Goal: Obtain resource: Download file/media

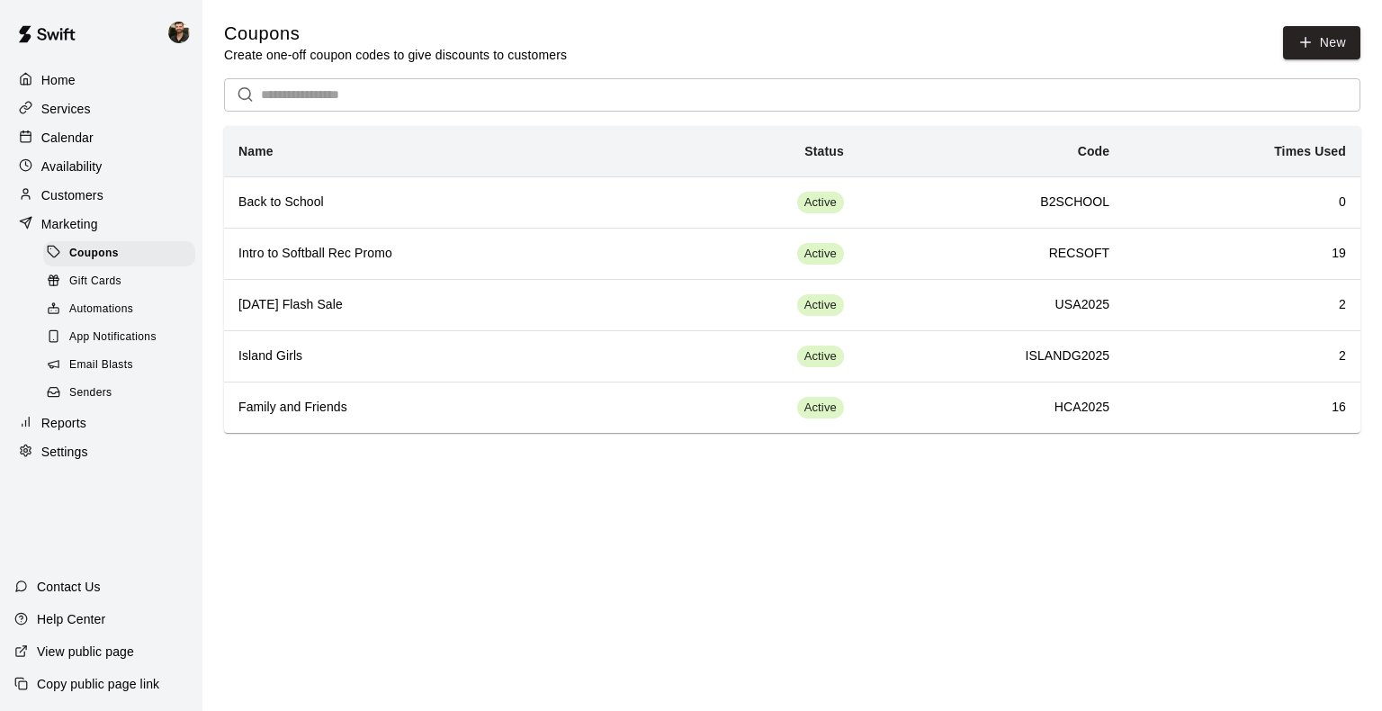
click at [104, 195] on div "Customers" at bounding box center [101, 195] width 174 height 27
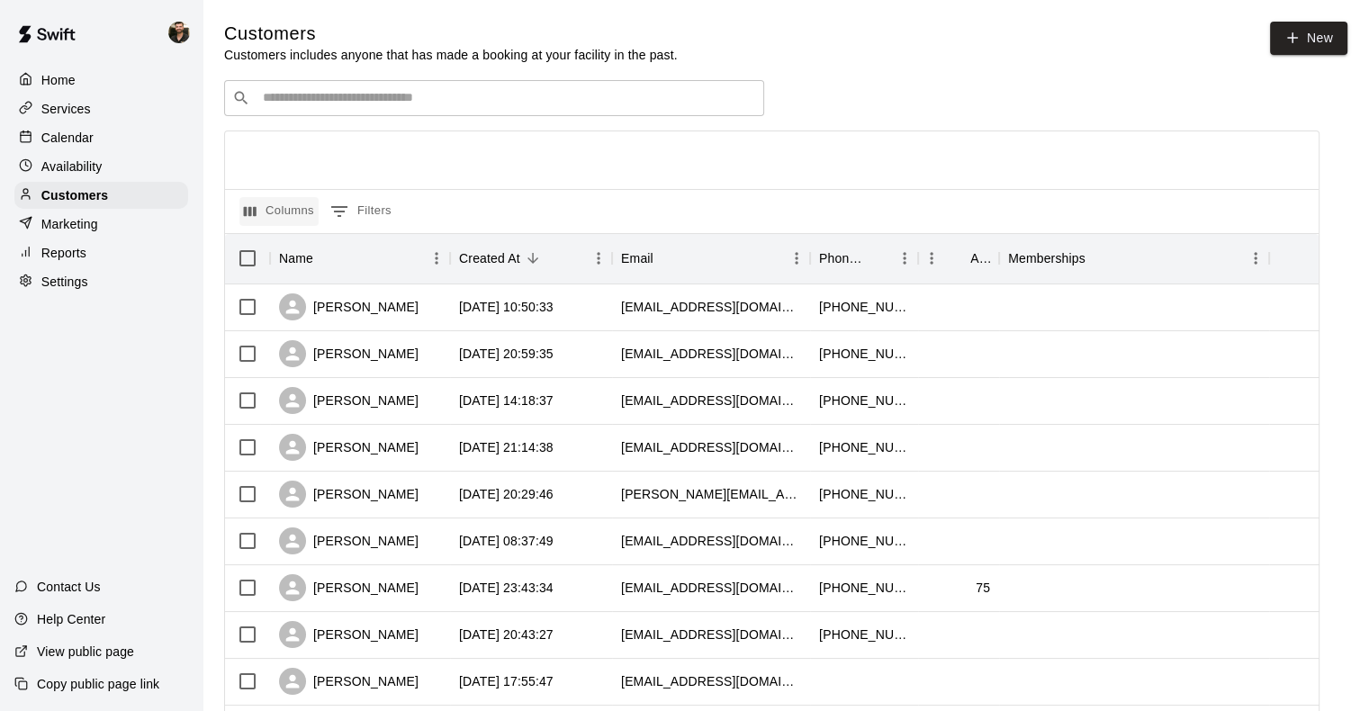
click at [288, 212] on button "Columns" at bounding box center [278, 211] width 79 height 29
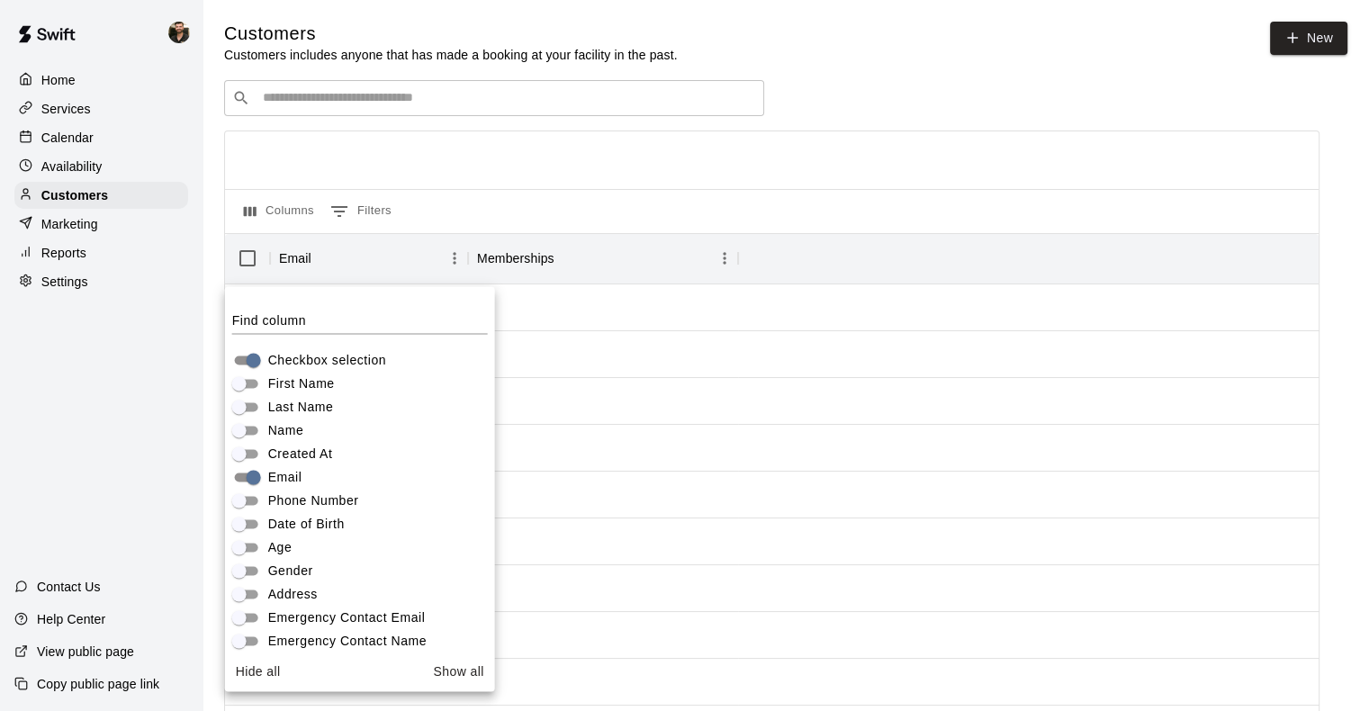
click at [475, 221] on div "Columns 0 Filters" at bounding box center [771, 211] width 1093 height 44
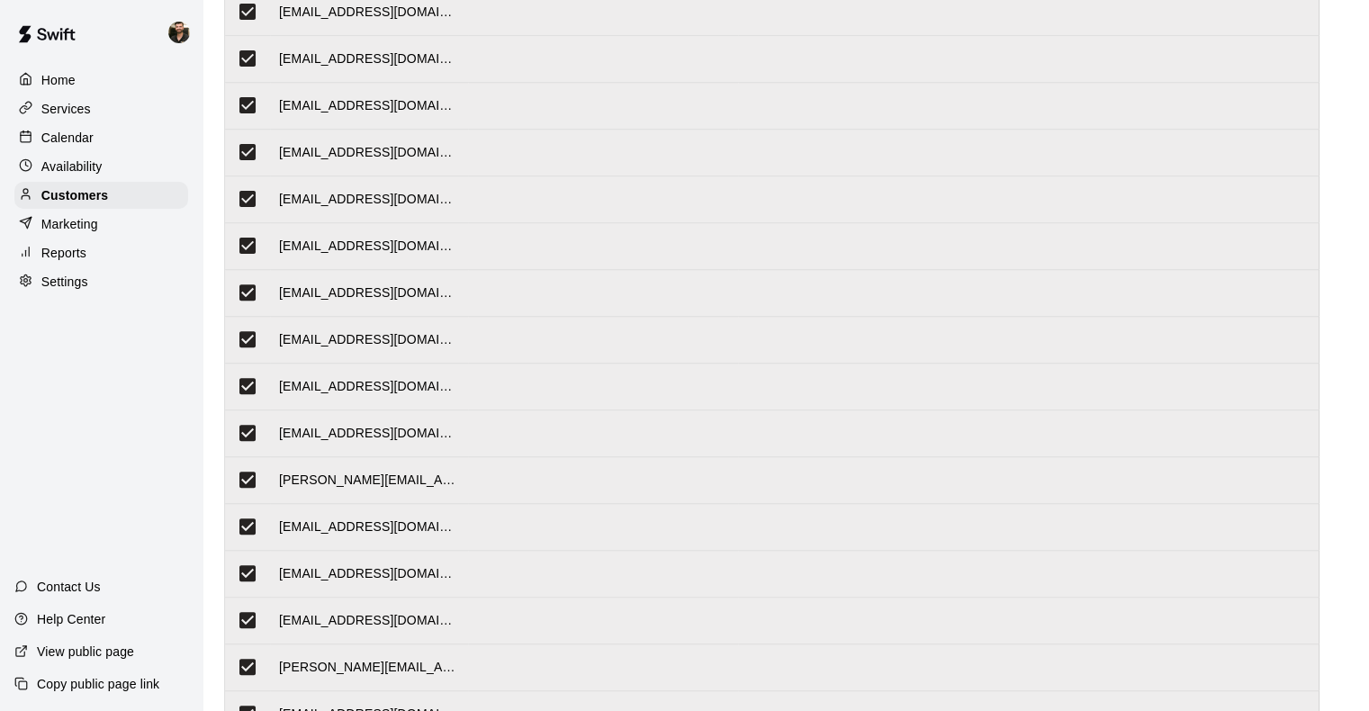
scroll to position [843, 0]
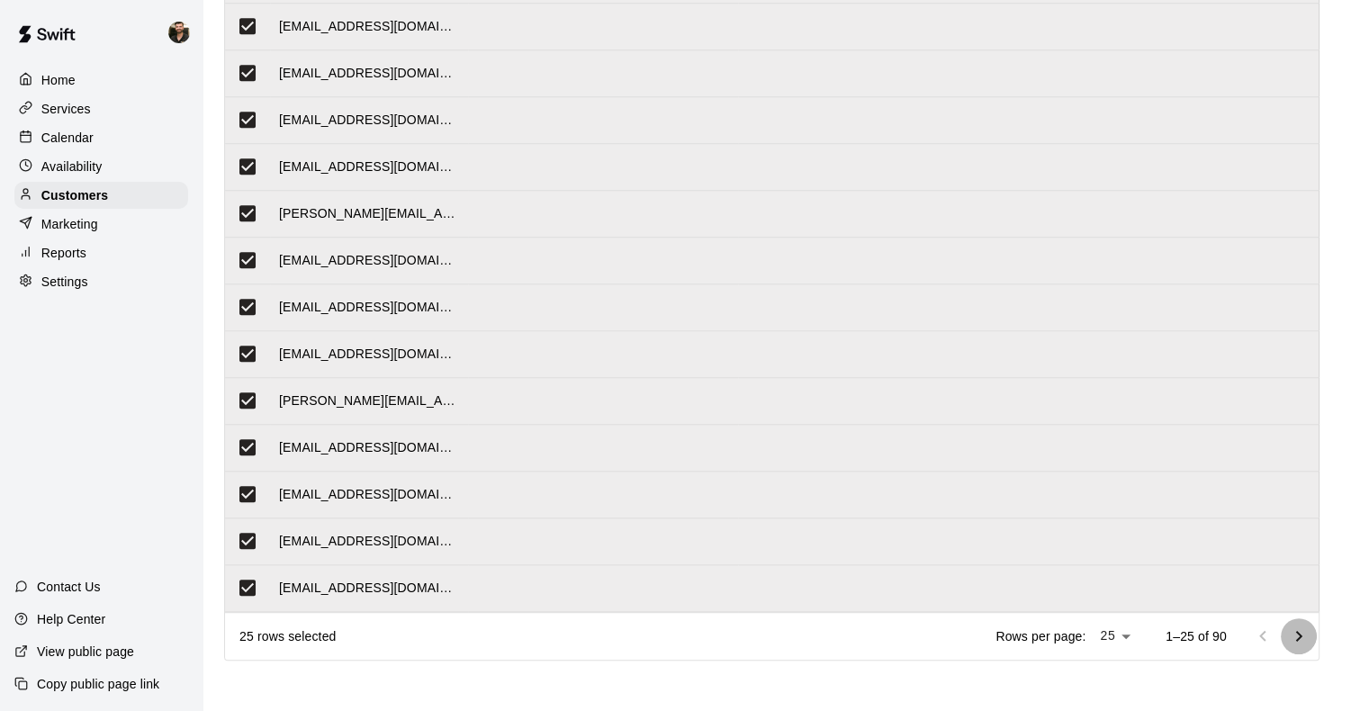
click at [1307, 635] on icon "Go to next page" at bounding box center [1299, 636] width 22 height 22
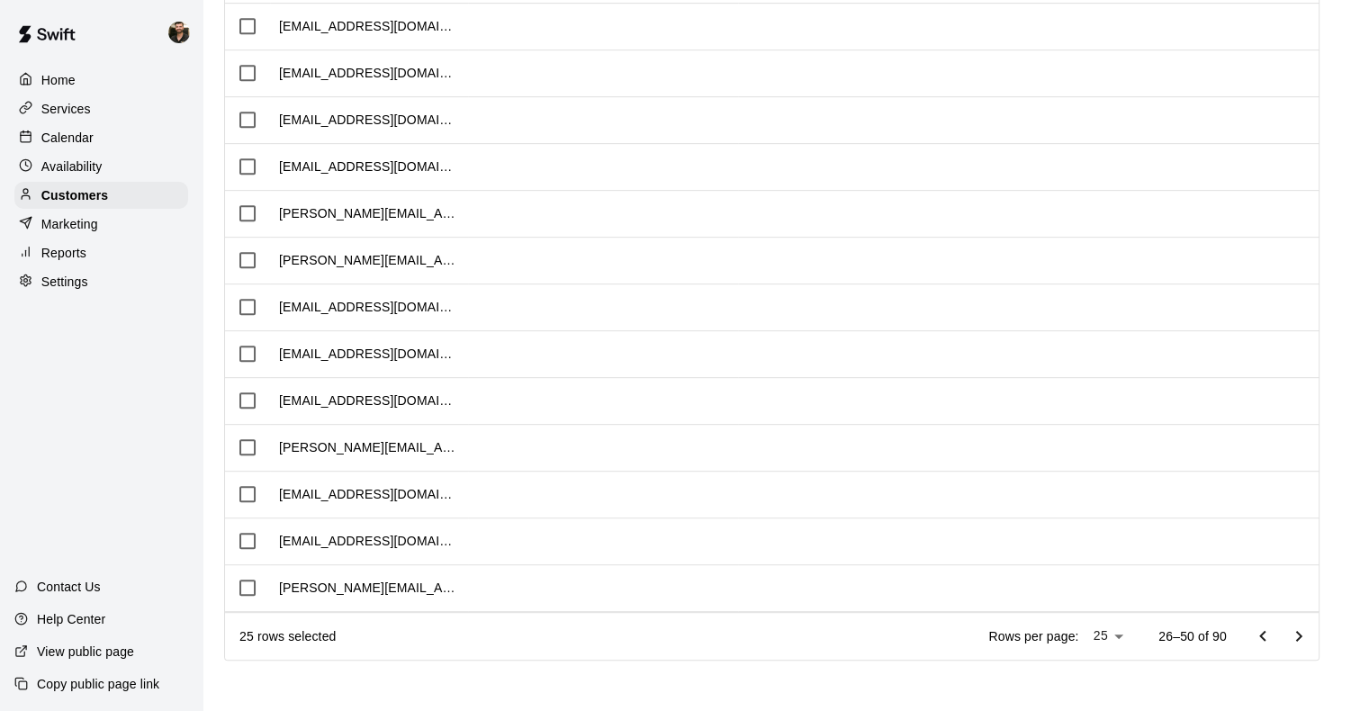
scroll to position [0, 0]
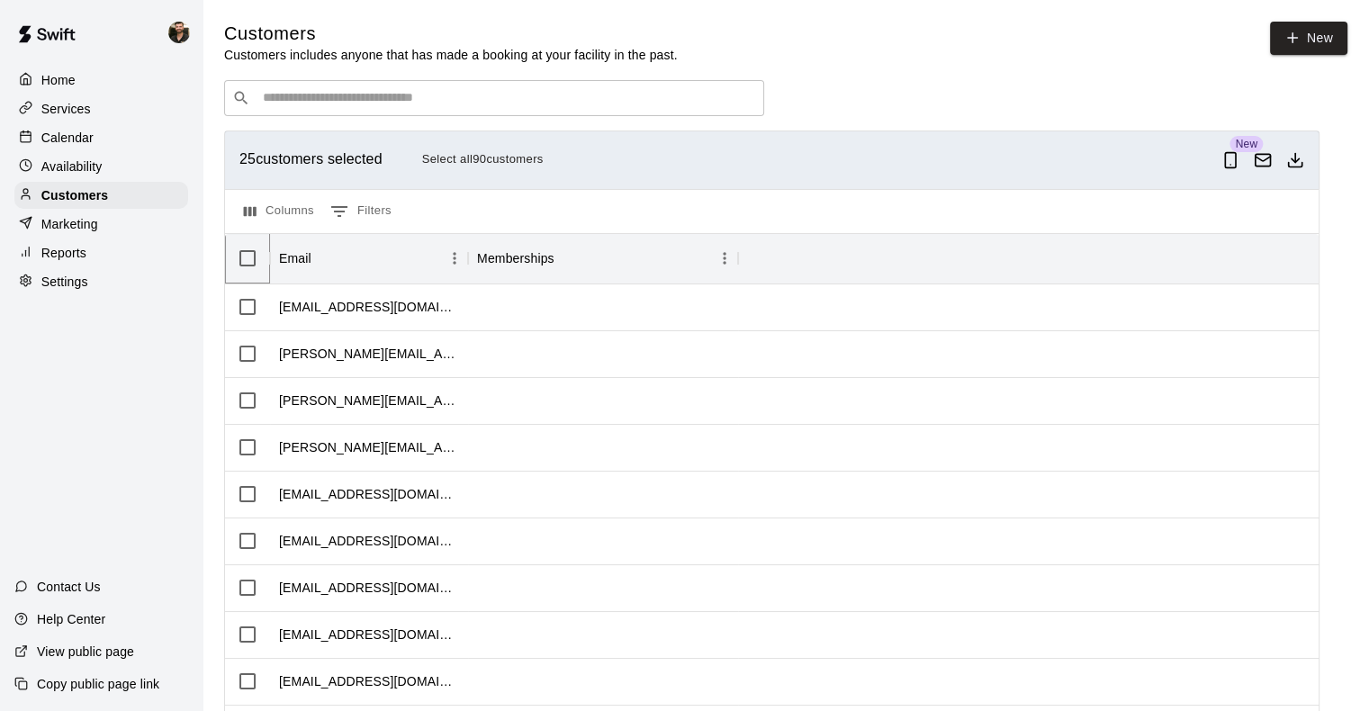
click at [273, 245] on div at bounding box center [270, 258] width 22 height 50
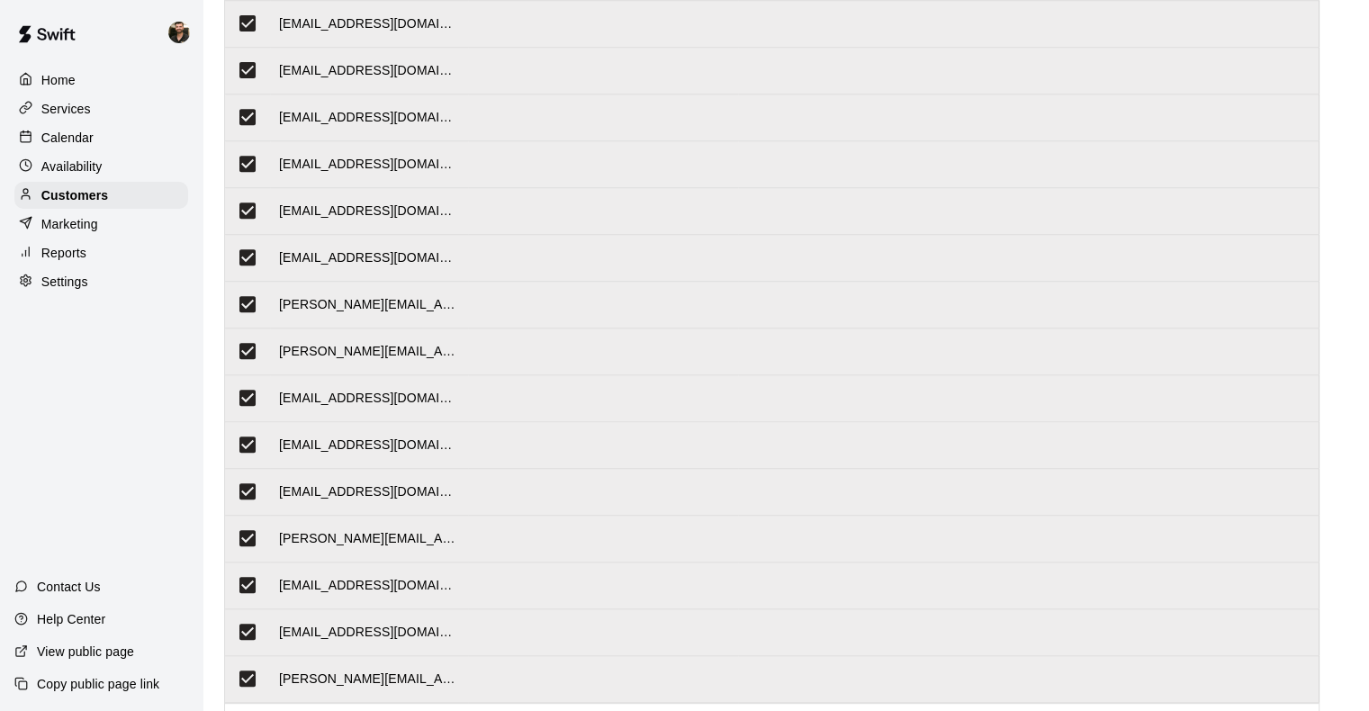
scroll to position [843, 0]
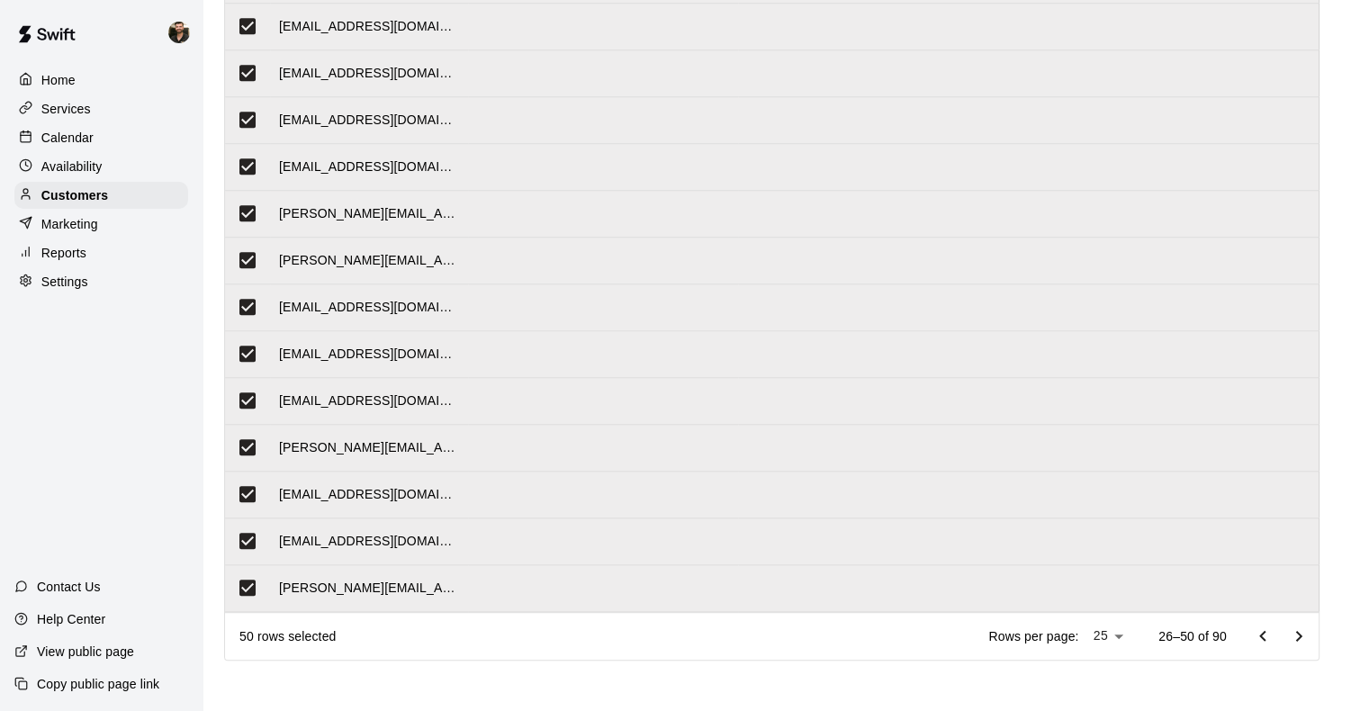
click at [1304, 635] on icon "Go to next page" at bounding box center [1299, 636] width 22 height 22
click at [1309, 637] on icon "Go to next page" at bounding box center [1299, 636] width 22 height 22
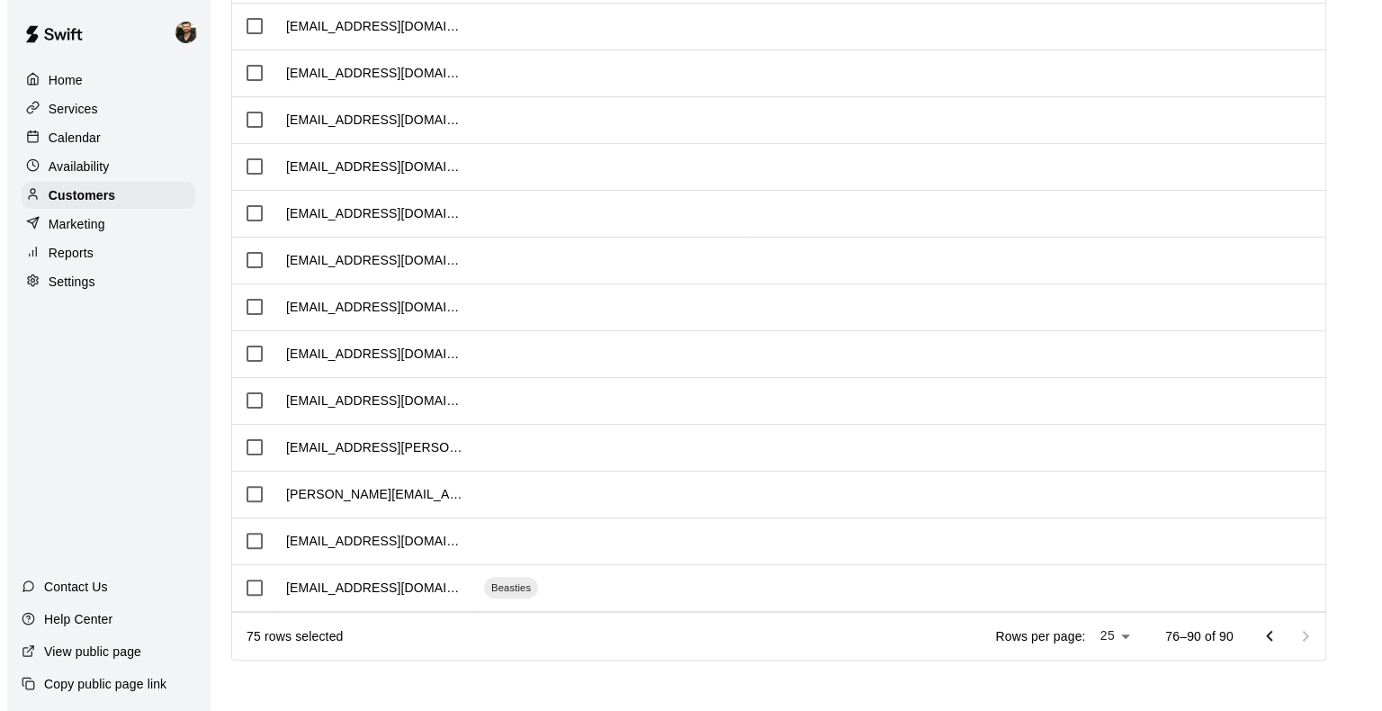
scroll to position [0, 0]
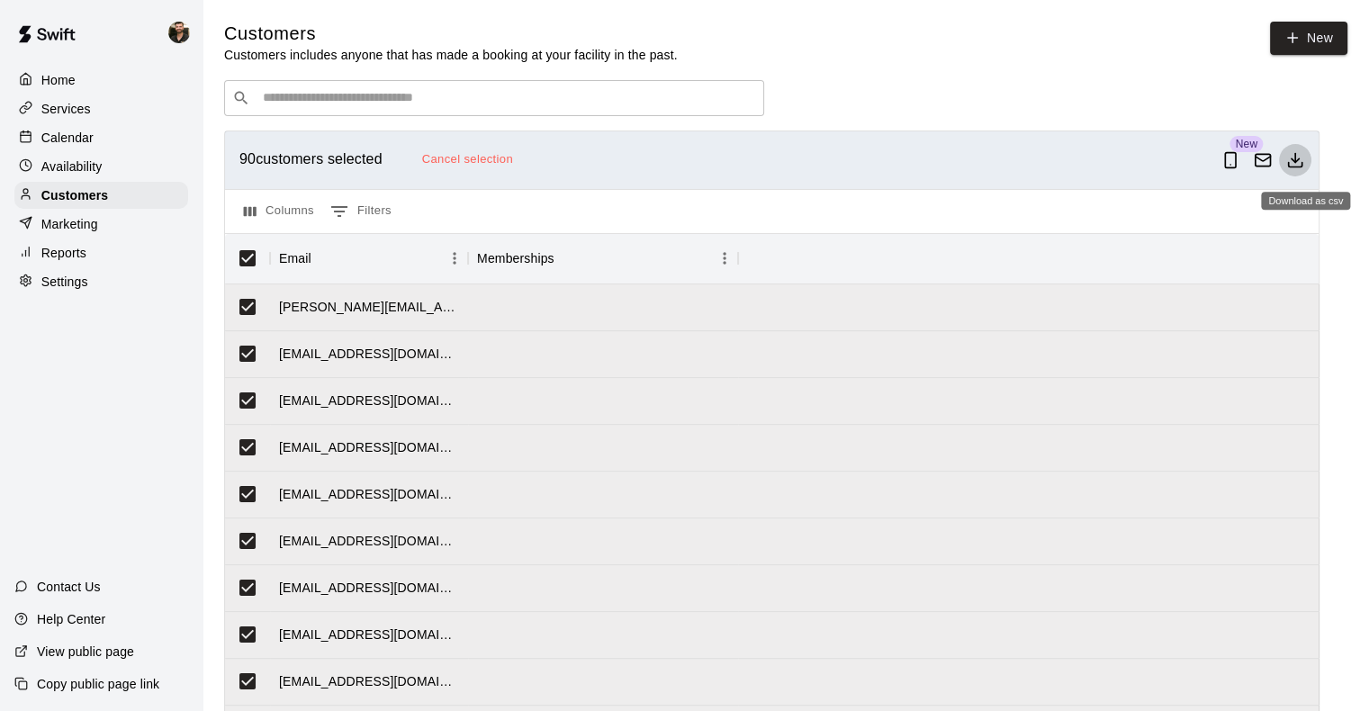
click at [1301, 157] on icon "Download as csv" at bounding box center [1295, 160] width 18 height 18
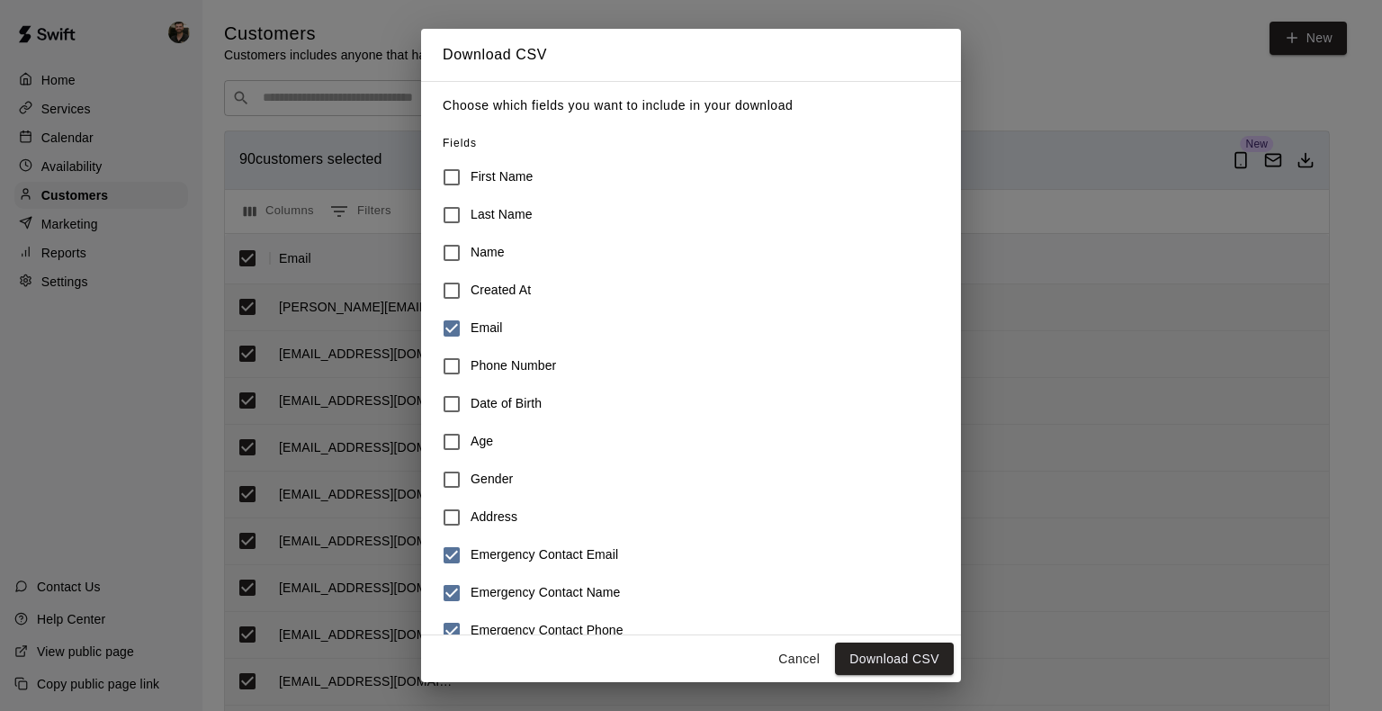
scroll to position [180, 0]
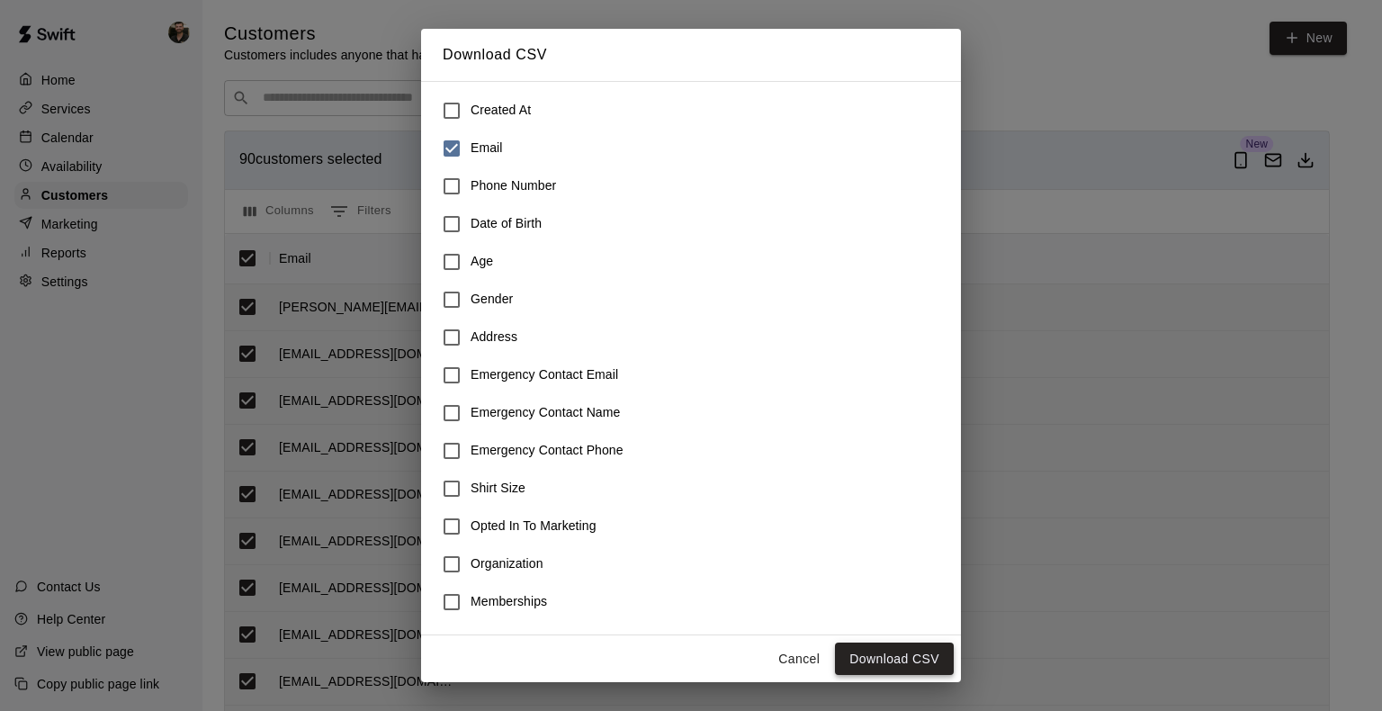
click at [911, 658] on button "Download CSV" at bounding box center [894, 659] width 119 height 33
